Goal: Task Accomplishment & Management: Complete application form

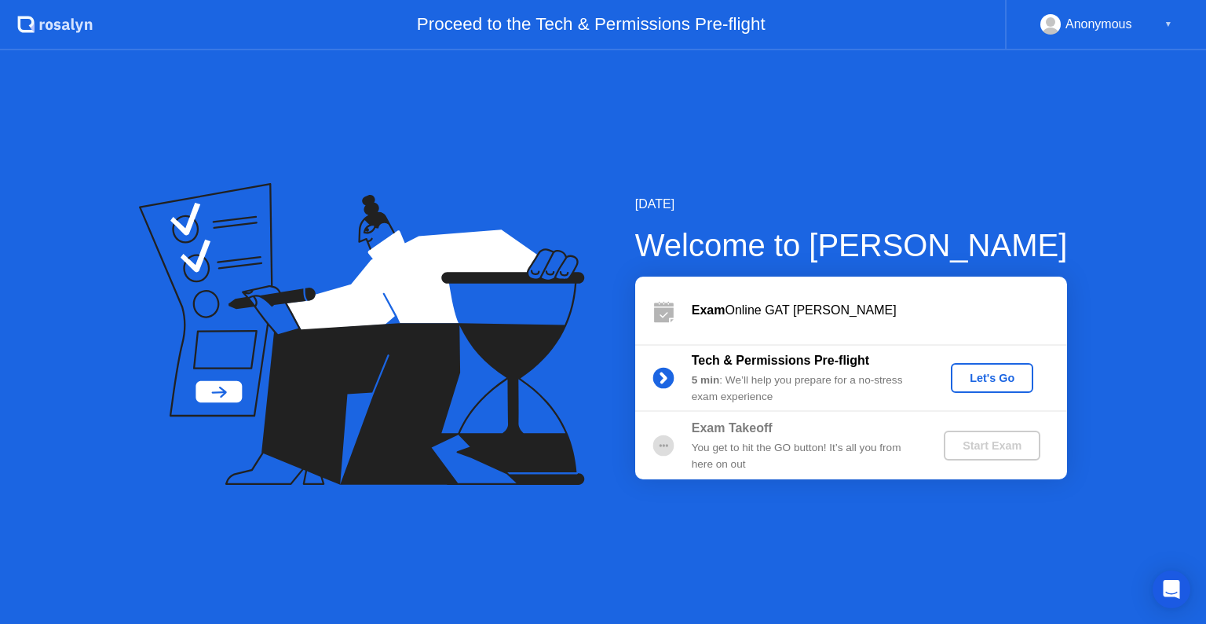
click at [988, 372] on div "Let's Go" at bounding box center [992, 378] width 70 height 13
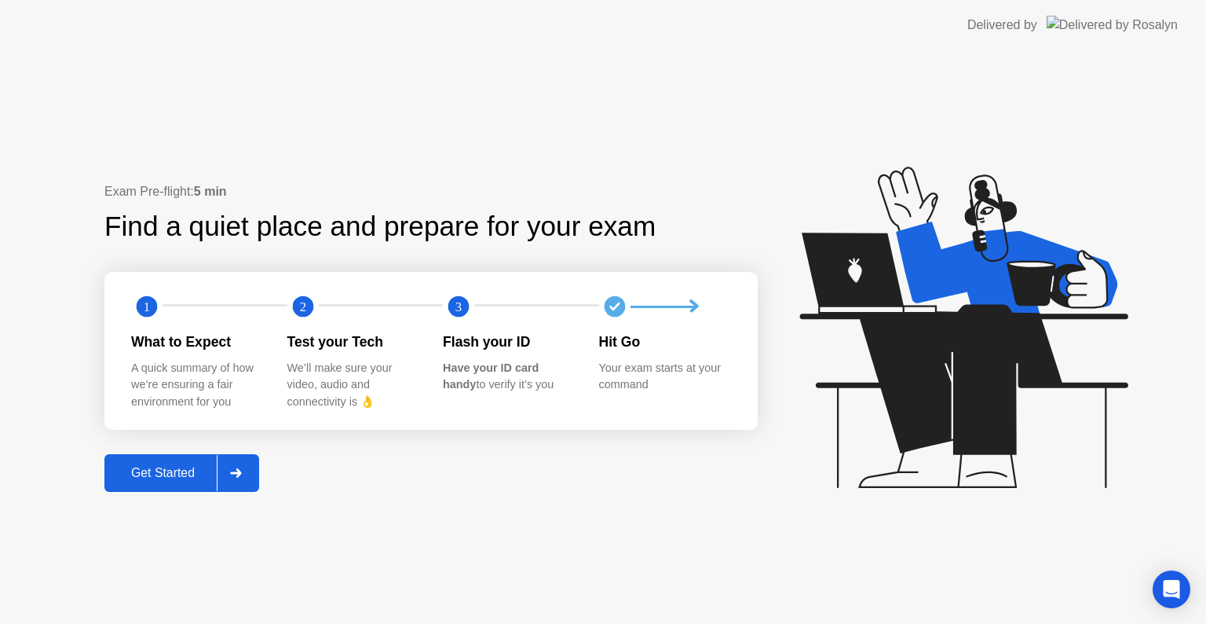
click at [143, 471] on div "Get Started" at bounding box center [163, 473] width 108 height 14
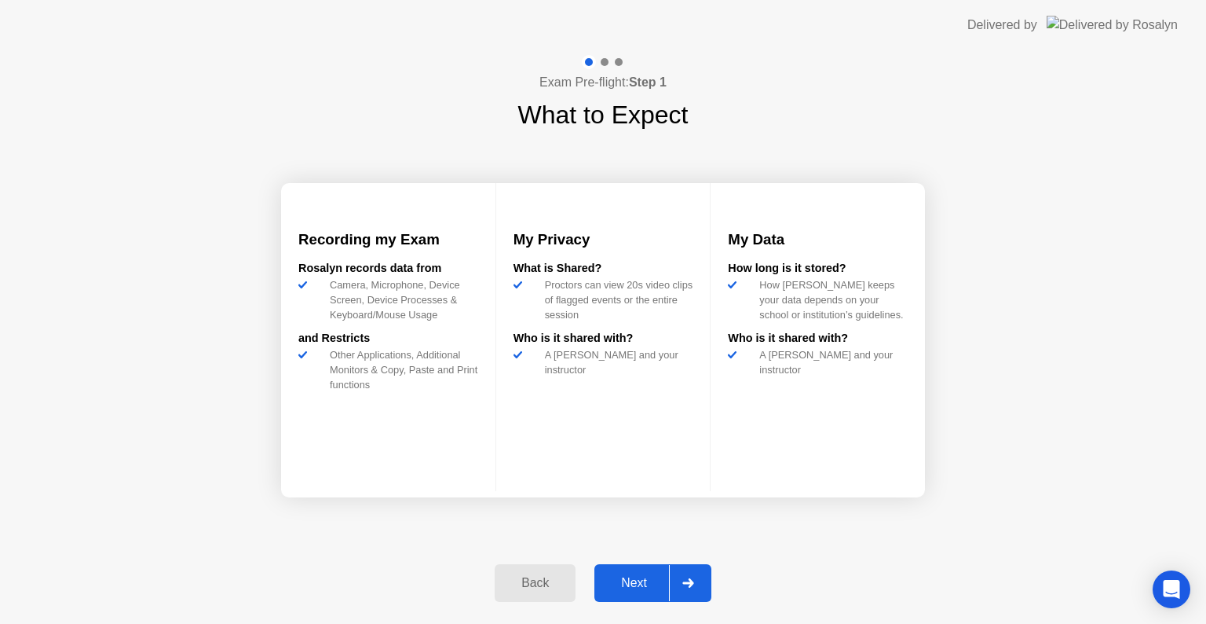
click at [629, 577] on div "Next" at bounding box center [634, 583] width 70 height 14
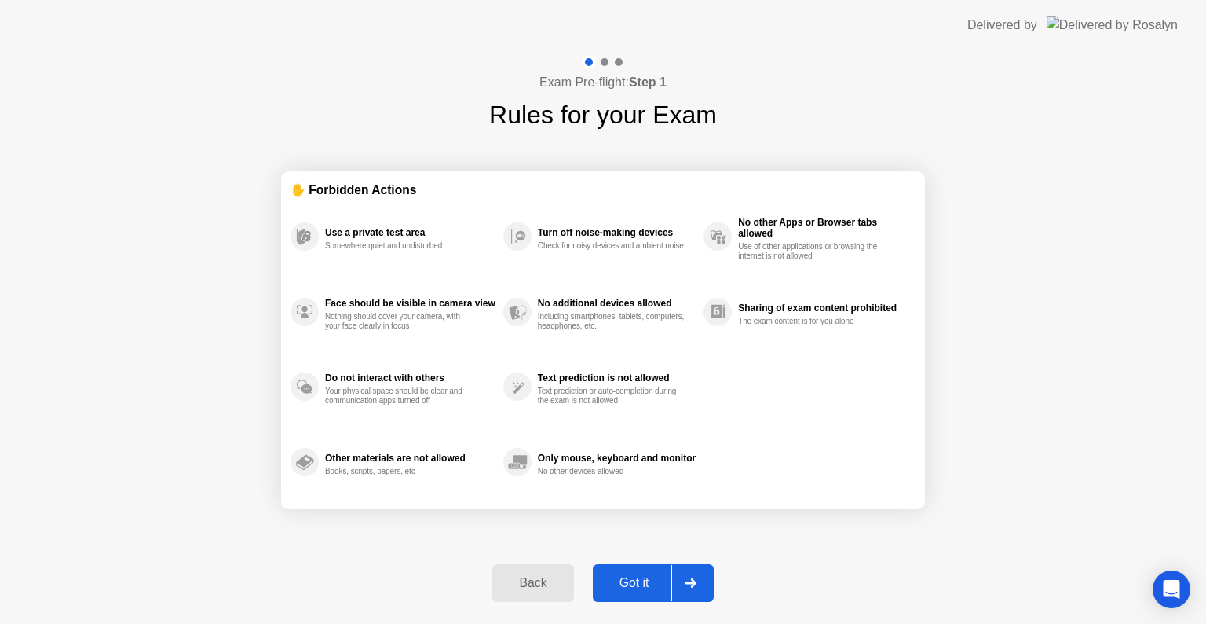
click at [653, 590] on div "Got it" at bounding box center [635, 583] width 74 height 14
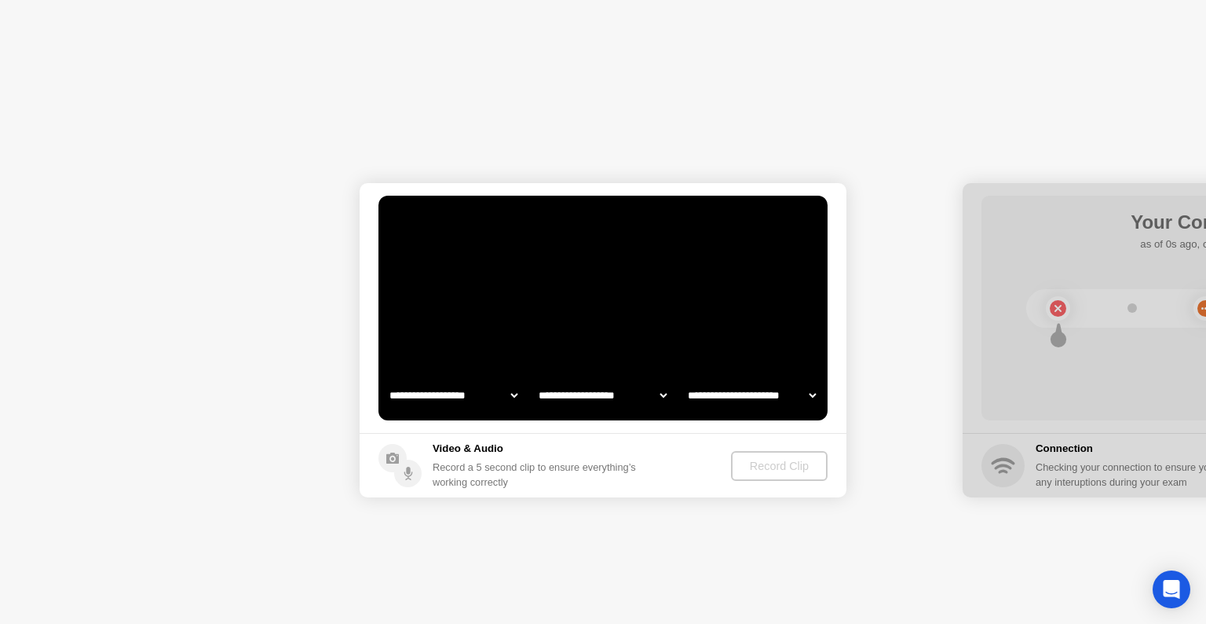
select select "**********"
select select "*******"
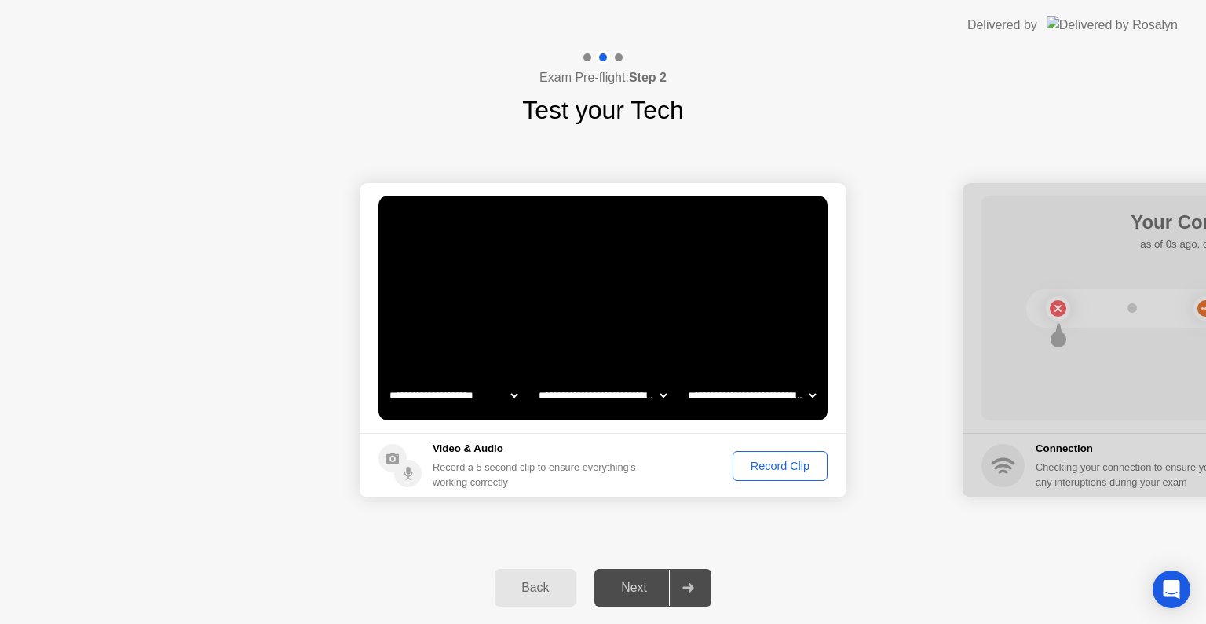
click at [767, 467] on div "Record Clip" at bounding box center [780, 465] width 84 height 13
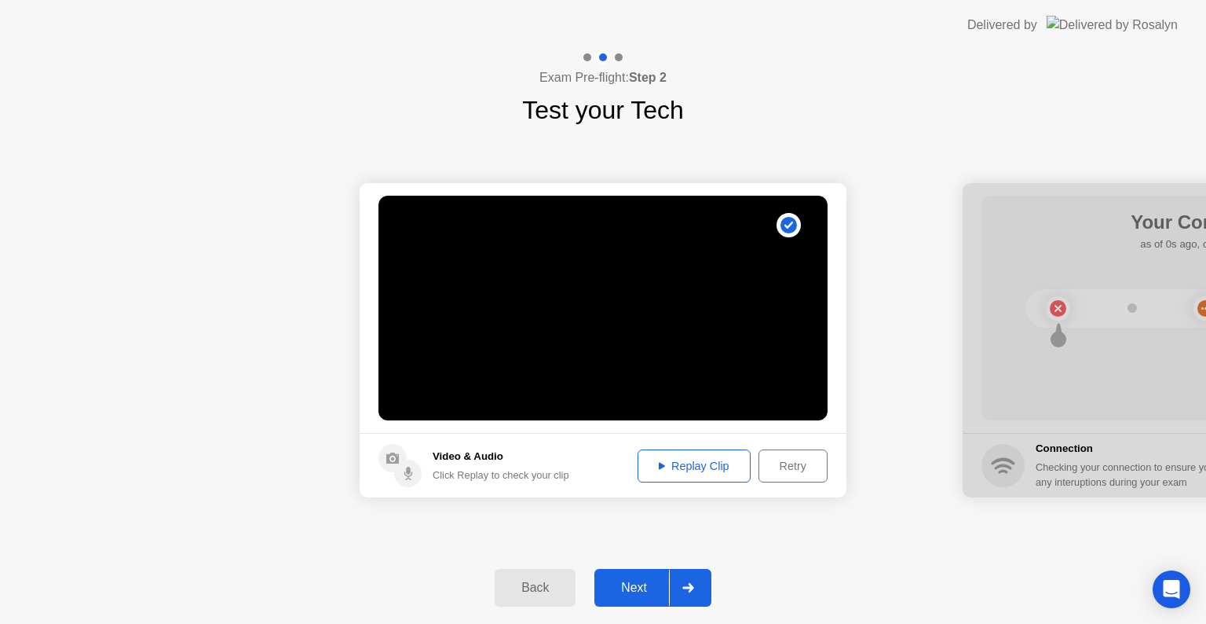
click at [666, 583] on div "Next" at bounding box center [634, 587] width 70 height 14
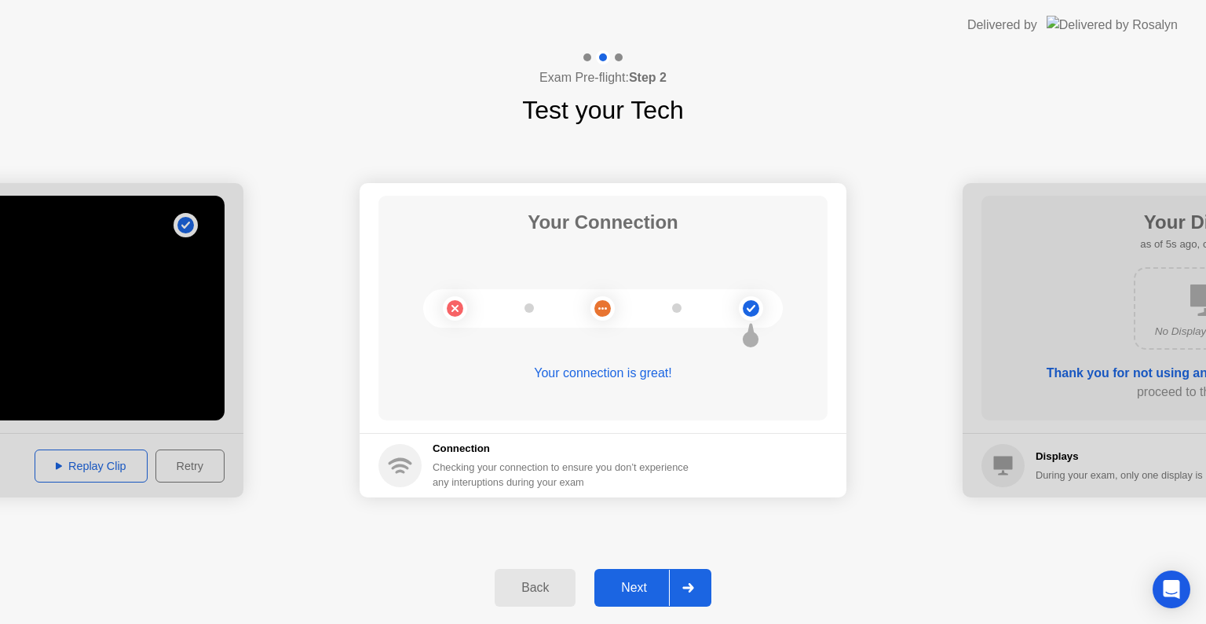
click at [666, 583] on div "Next" at bounding box center [634, 587] width 70 height 14
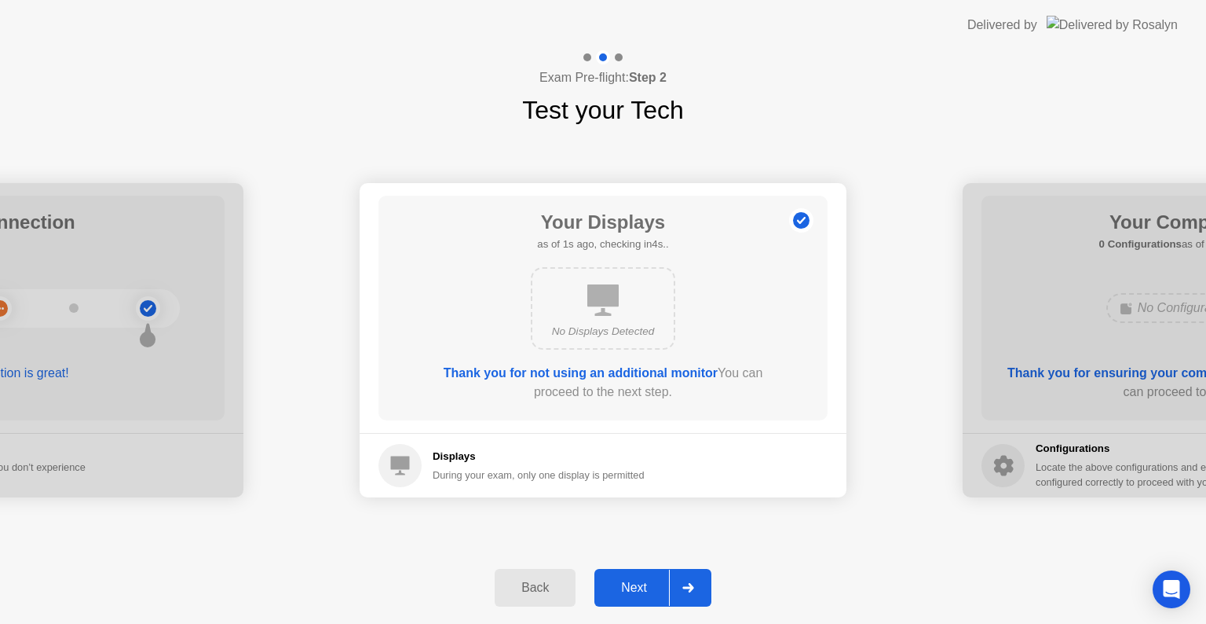
click at [666, 583] on div "Next" at bounding box center [634, 587] width 70 height 14
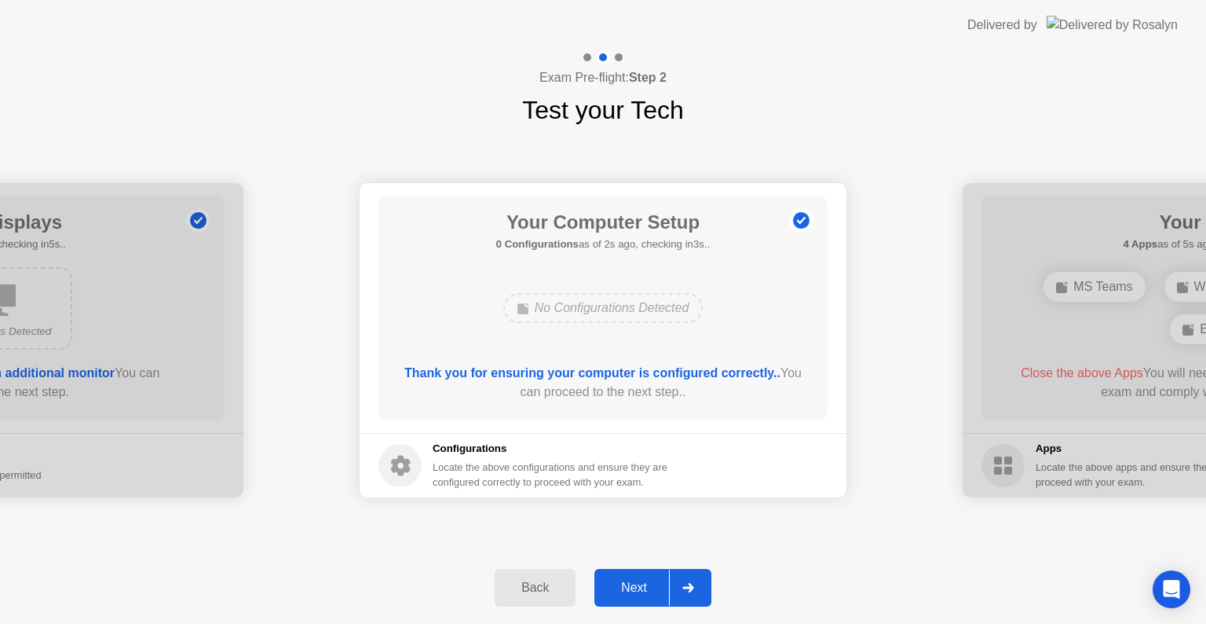
click at [666, 583] on div "Next" at bounding box center [634, 587] width 70 height 14
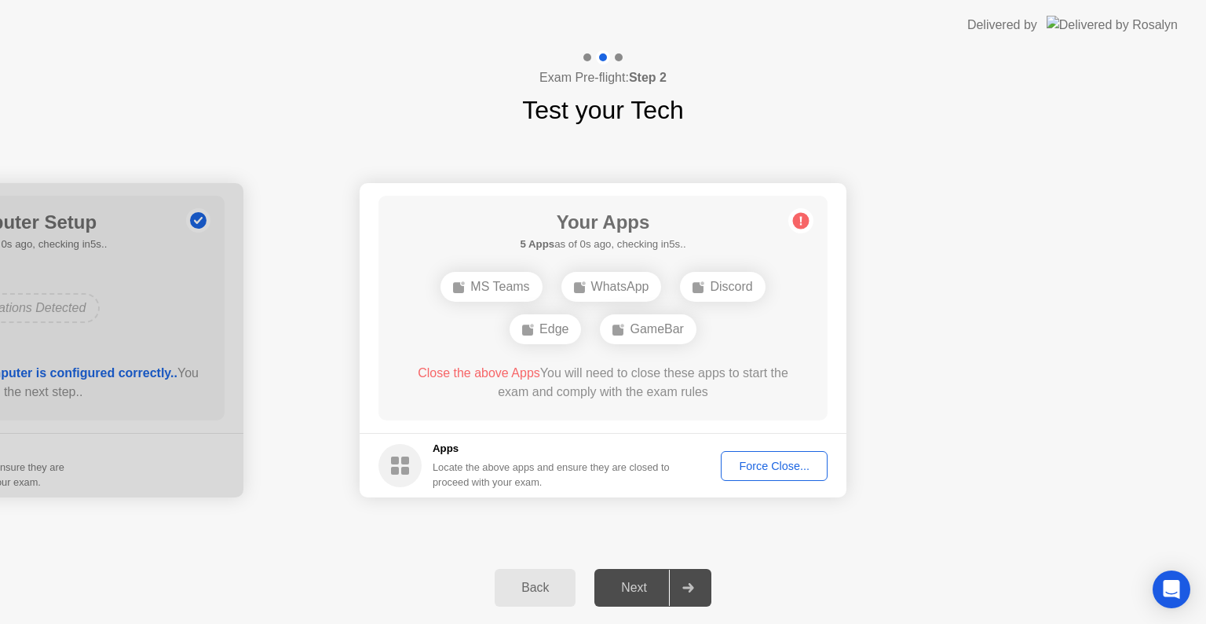
click at [666, 583] on div "Next" at bounding box center [634, 587] width 70 height 14
click at [750, 459] on div "Force Close..." at bounding box center [775, 465] width 96 height 13
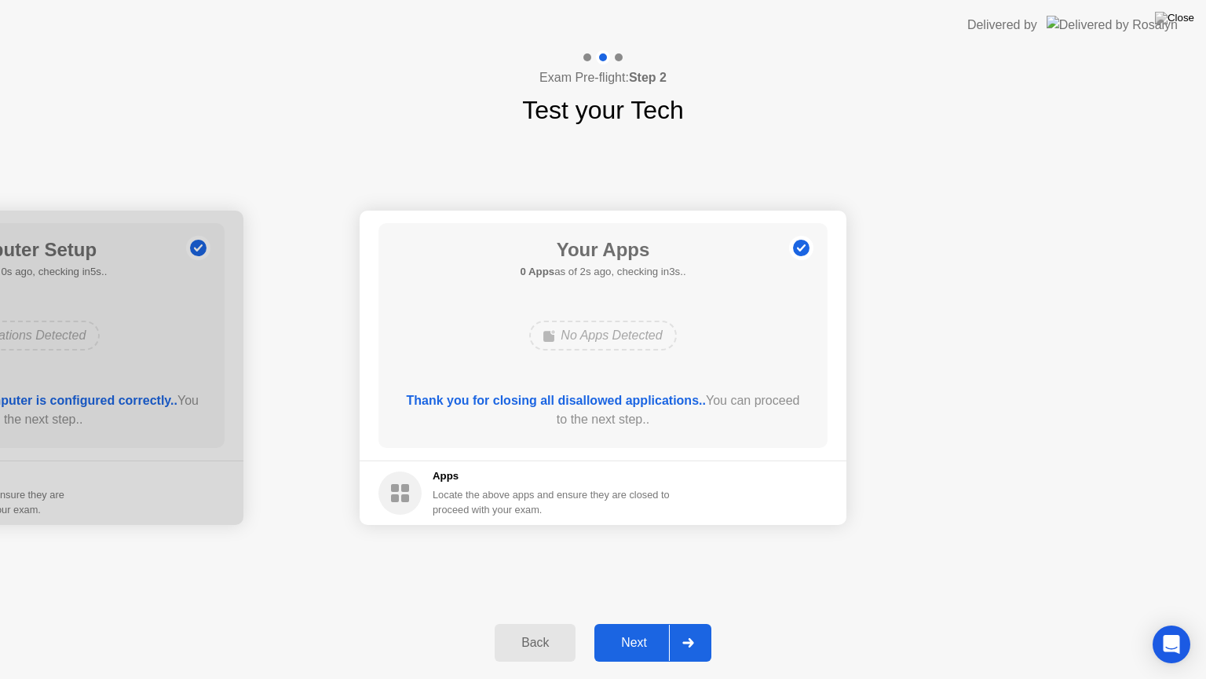
click at [623, 623] on div "Next" at bounding box center [634, 642] width 70 height 14
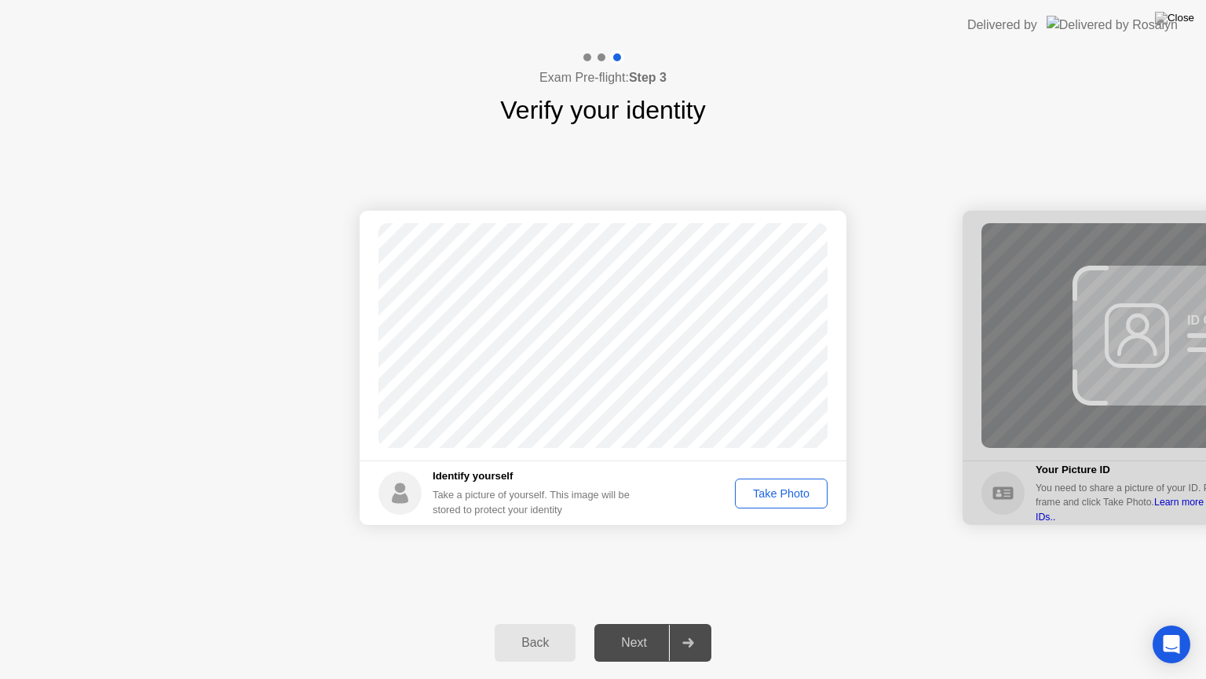
click at [767, 497] on div "Take Photo" at bounding box center [782, 493] width 82 height 13
click at [672, 623] on div at bounding box center [688, 642] width 38 height 36
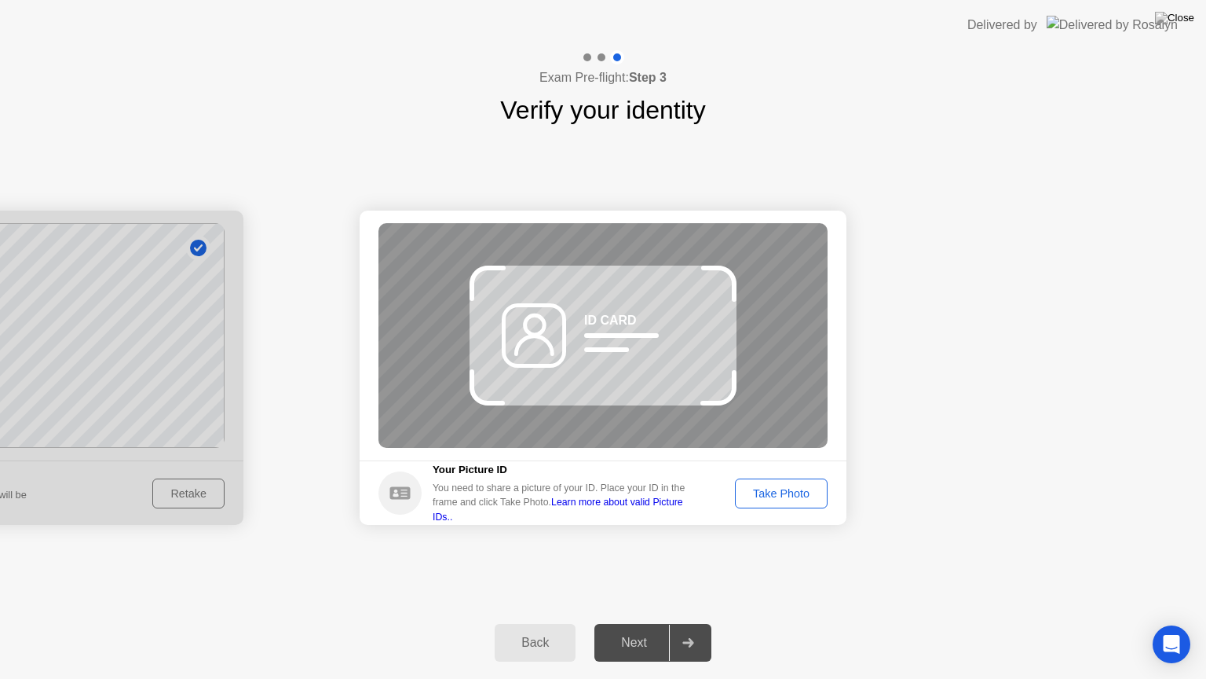
click at [672, 623] on div at bounding box center [688, 642] width 38 height 36
click at [785, 500] on div "Take Photo" at bounding box center [782, 493] width 82 height 13
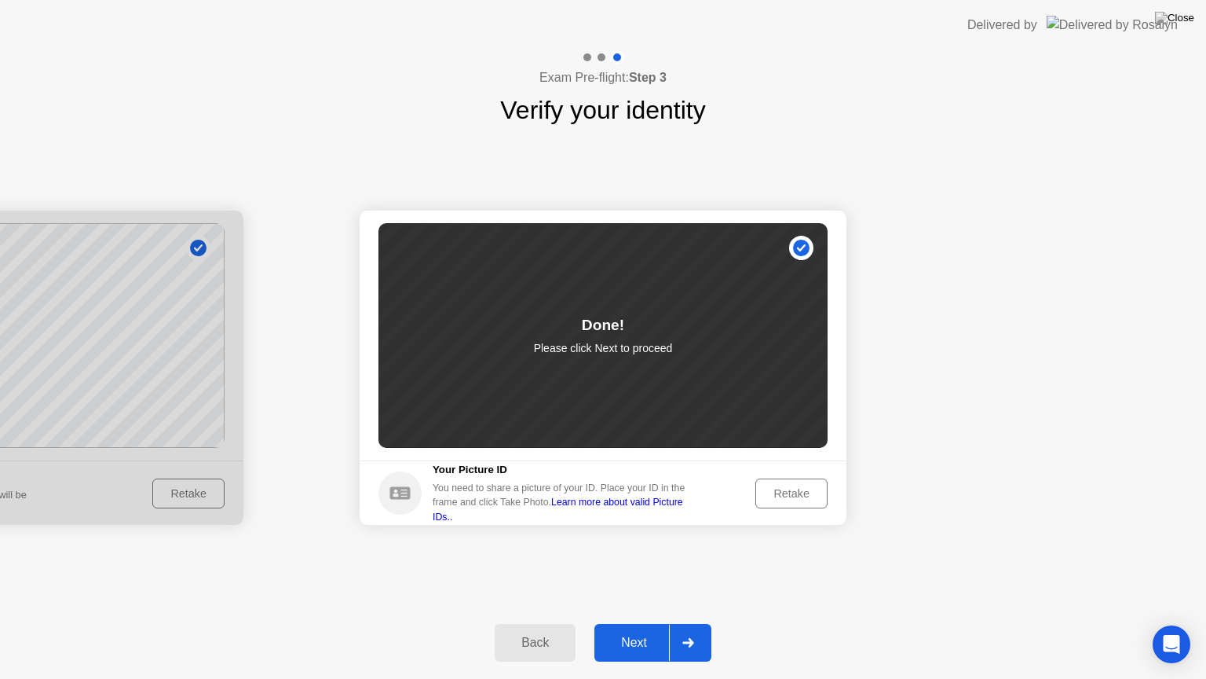
click at [671, 623] on div at bounding box center [688, 642] width 38 height 36
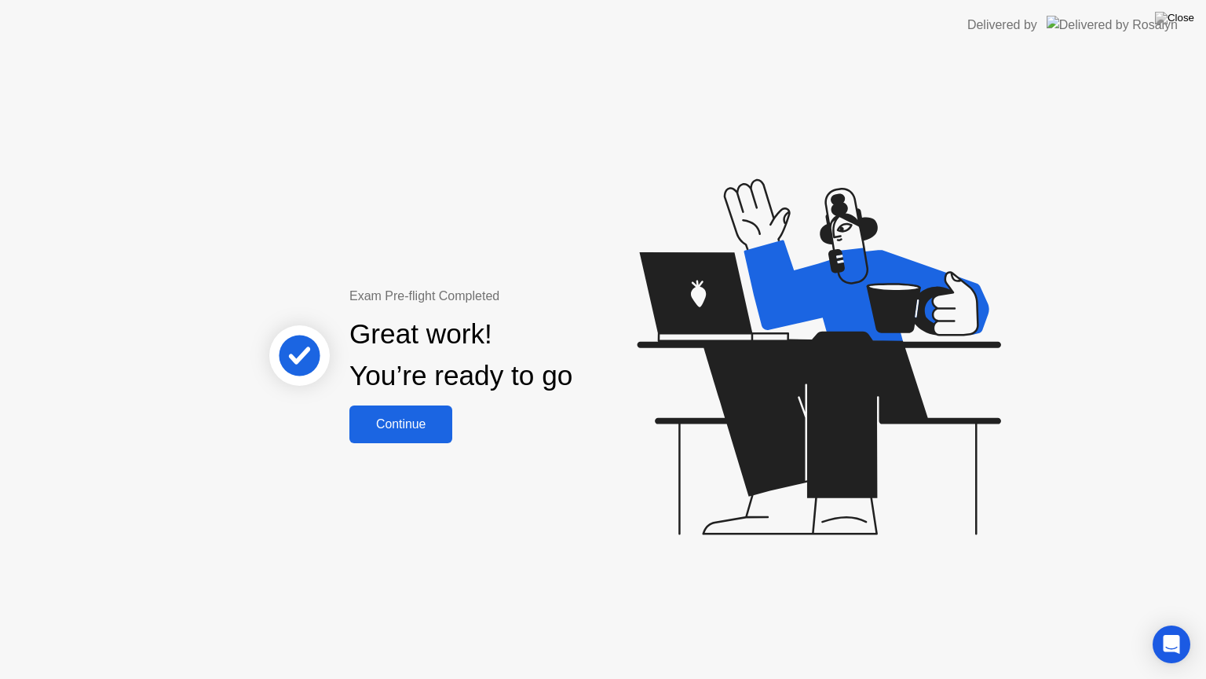
click at [429, 406] on button "Continue" at bounding box center [401, 424] width 103 height 38
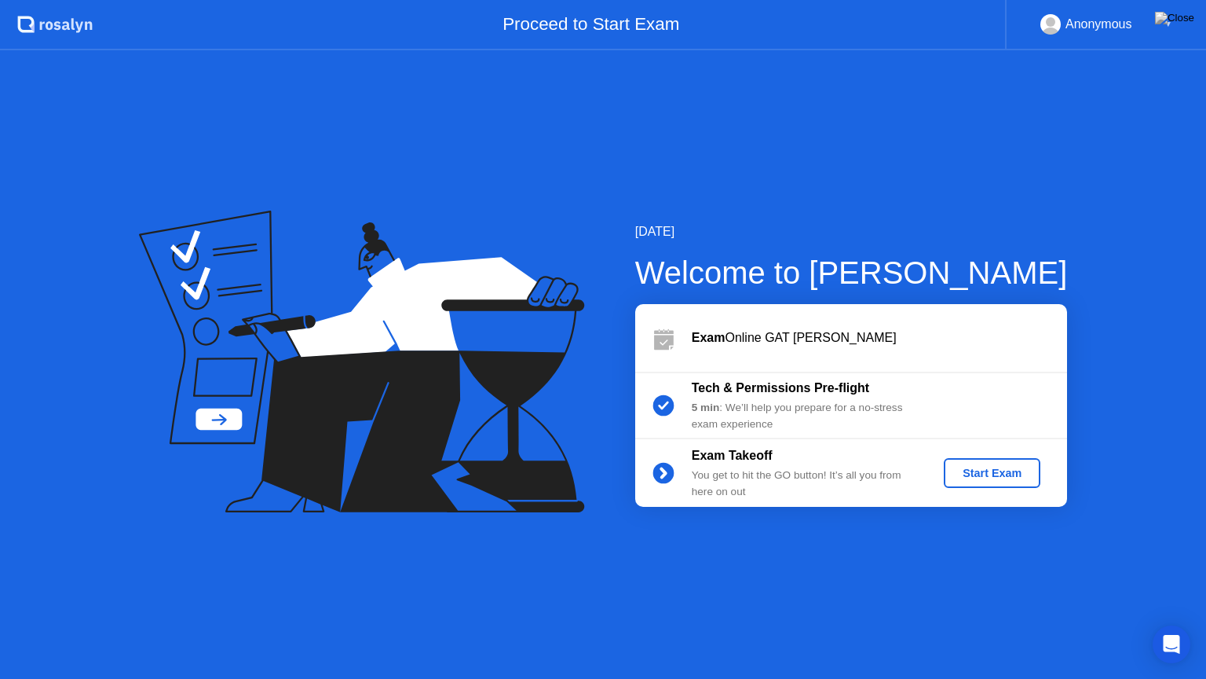
click at [984, 474] on div "Start Exam" at bounding box center [992, 473] width 84 height 13
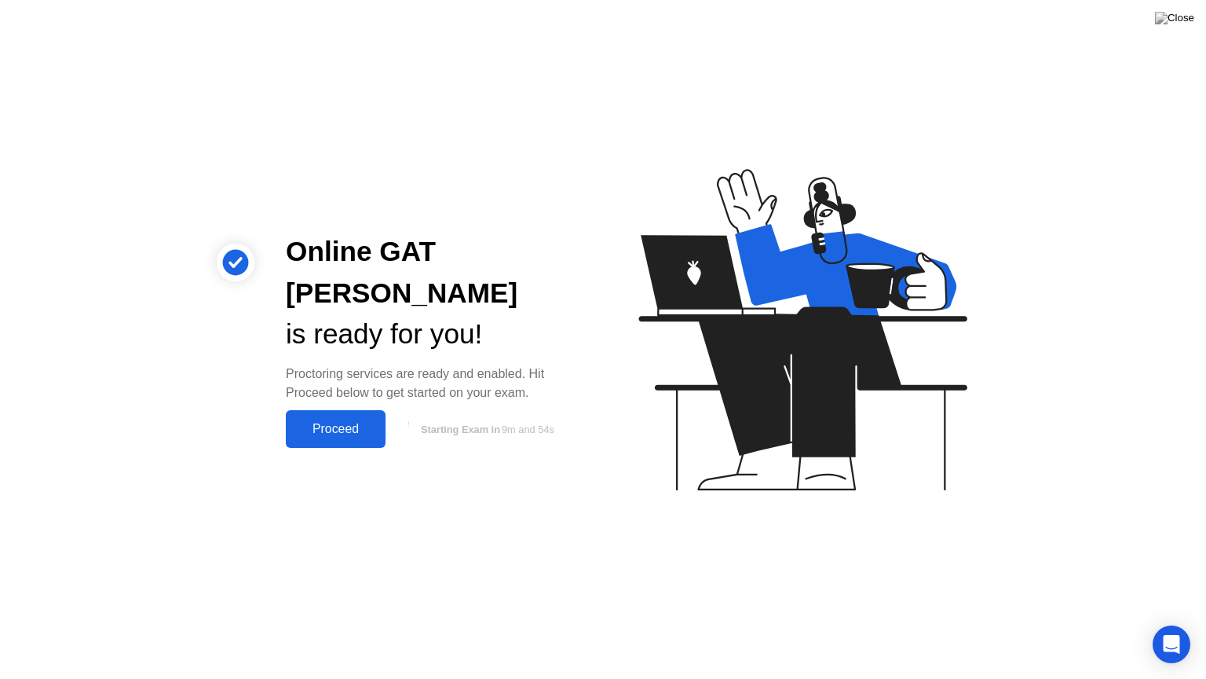
click at [372, 422] on div "Proceed" at bounding box center [336, 429] width 90 height 14
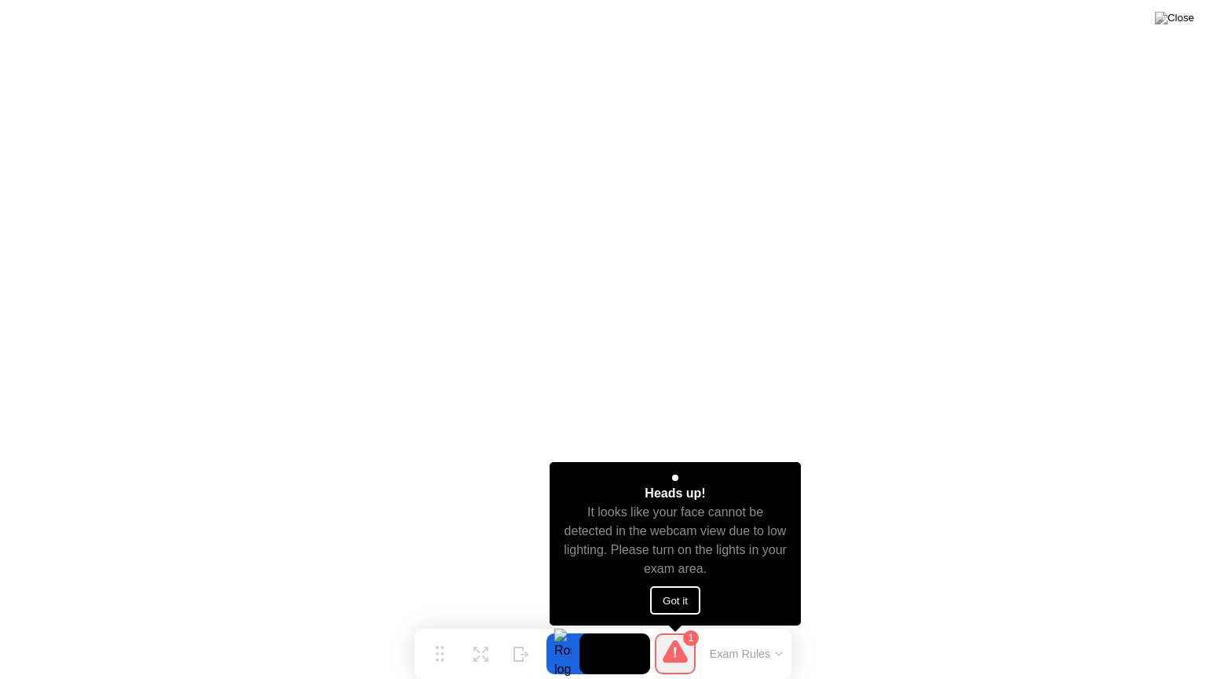
click at [672, 595] on button "Got it" at bounding box center [675, 600] width 50 height 28
